Goal: Task Accomplishment & Management: Use online tool/utility

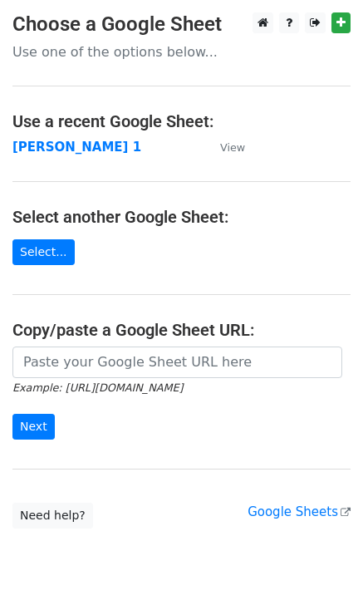
click at [104, 359] on input "url" at bounding box center [177, 362] width 330 height 32
type input "https://docs.google.com/spreadsheets/d/1laFuCRc_gf7_XeBsXZvznQFuTKtWG6_jmo9dt9r…"
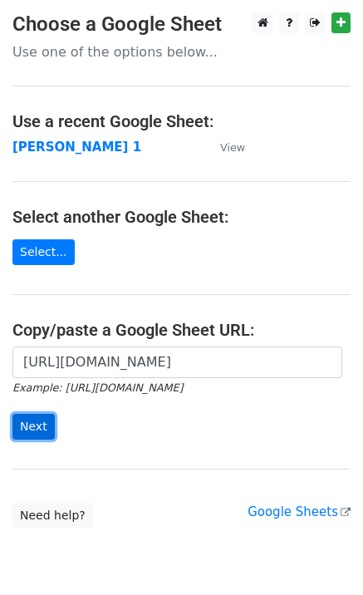
drag, startPoint x: 36, startPoint y: 430, endPoint x: 56, endPoint y: 425, distance: 20.6
click at [36, 431] on input "Next" at bounding box center [33, 427] width 42 height 26
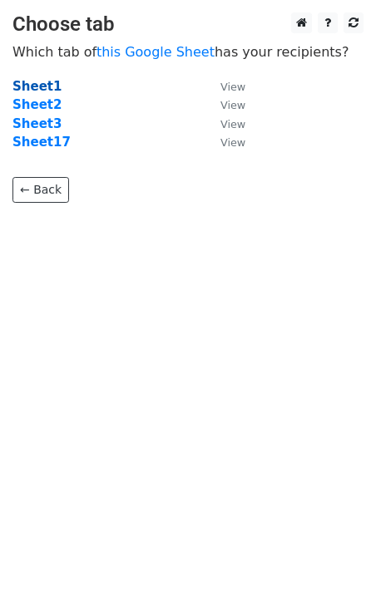
click at [42, 85] on strong "Sheet1" at bounding box center [36, 86] width 49 height 15
click at [40, 89] on strong "Sheet1" at bounding box center [36, 86] width 49 height 15
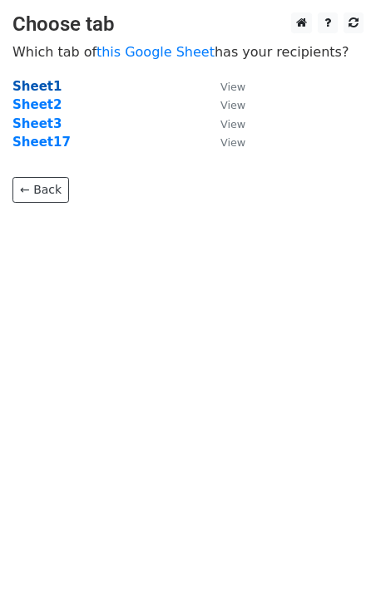
click at [40, 89] on strong "Sheet1" at bounding box center [36, 86] width 49 height 15
